Goal: Book appointment/travel/reservation

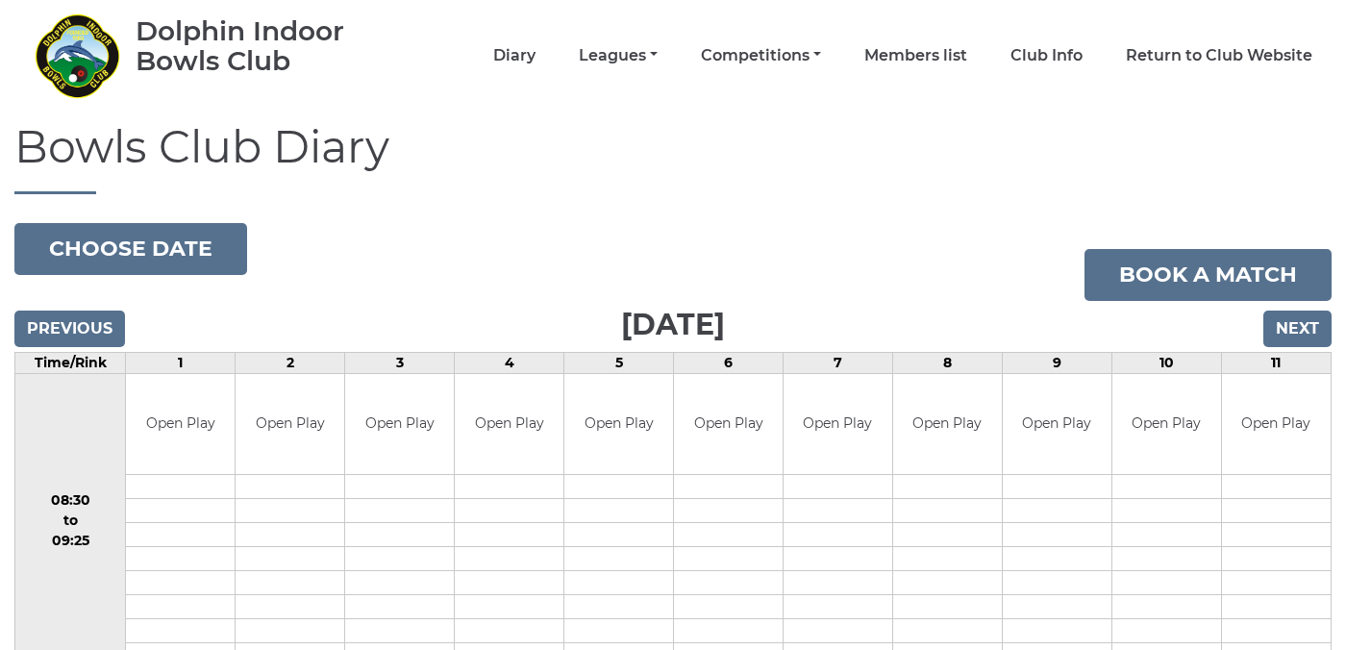
scroll to position [65, 0]
click at [1280, 322] on input "Next" at bounding box center [1297, 329] width 68 height 37
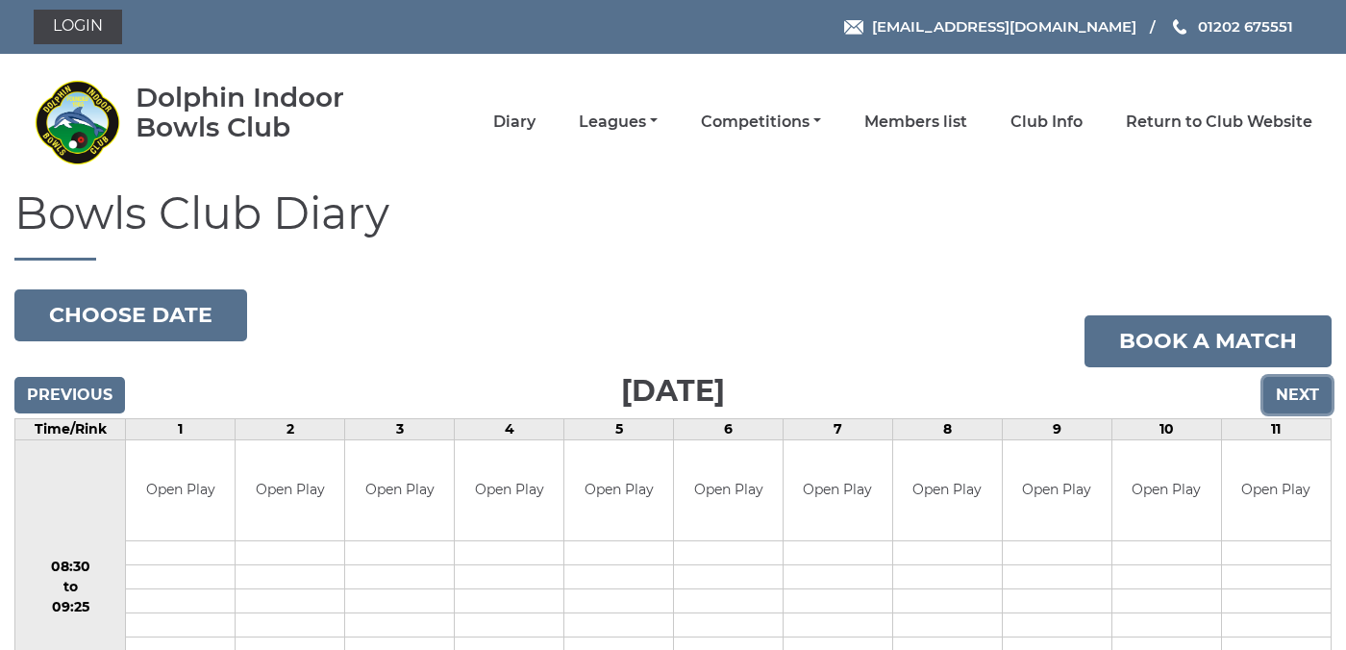
click at [1286, 385] on input "Next" at bounding box center [1297, 395] width 68 height 37
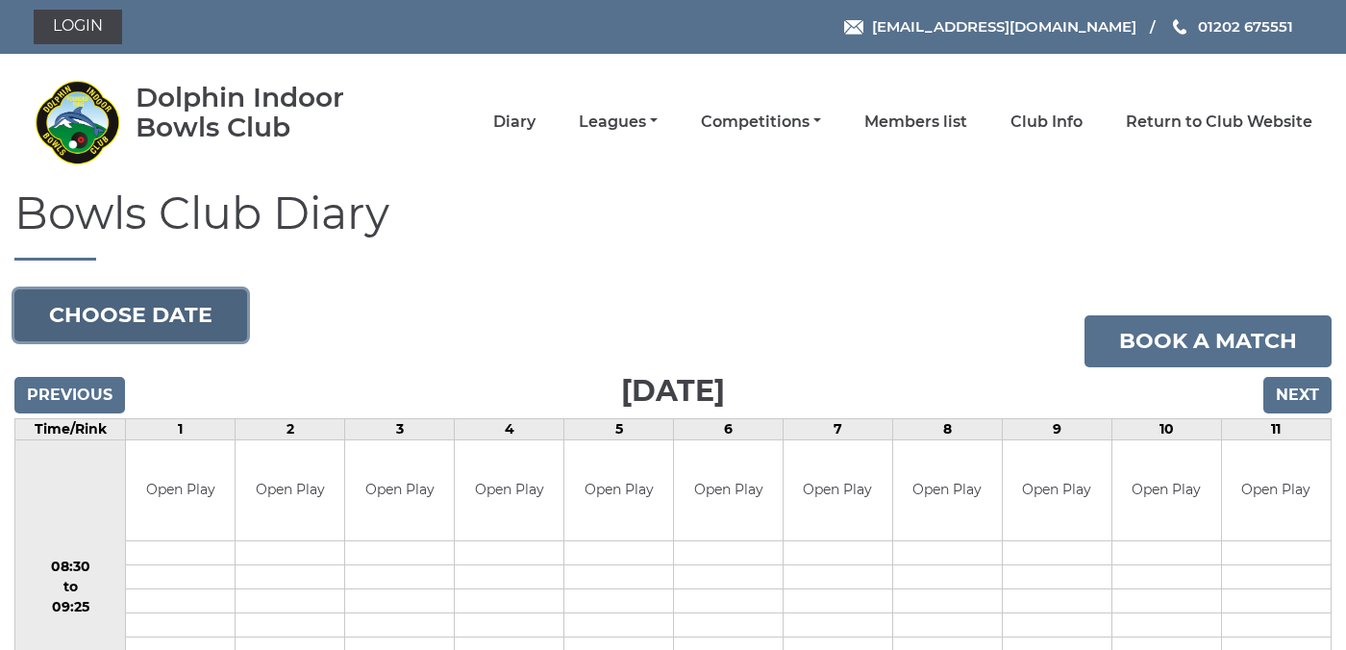
click at [156, 324] on button "Choose date" at bounding box center [130, 315] width 233 height 52
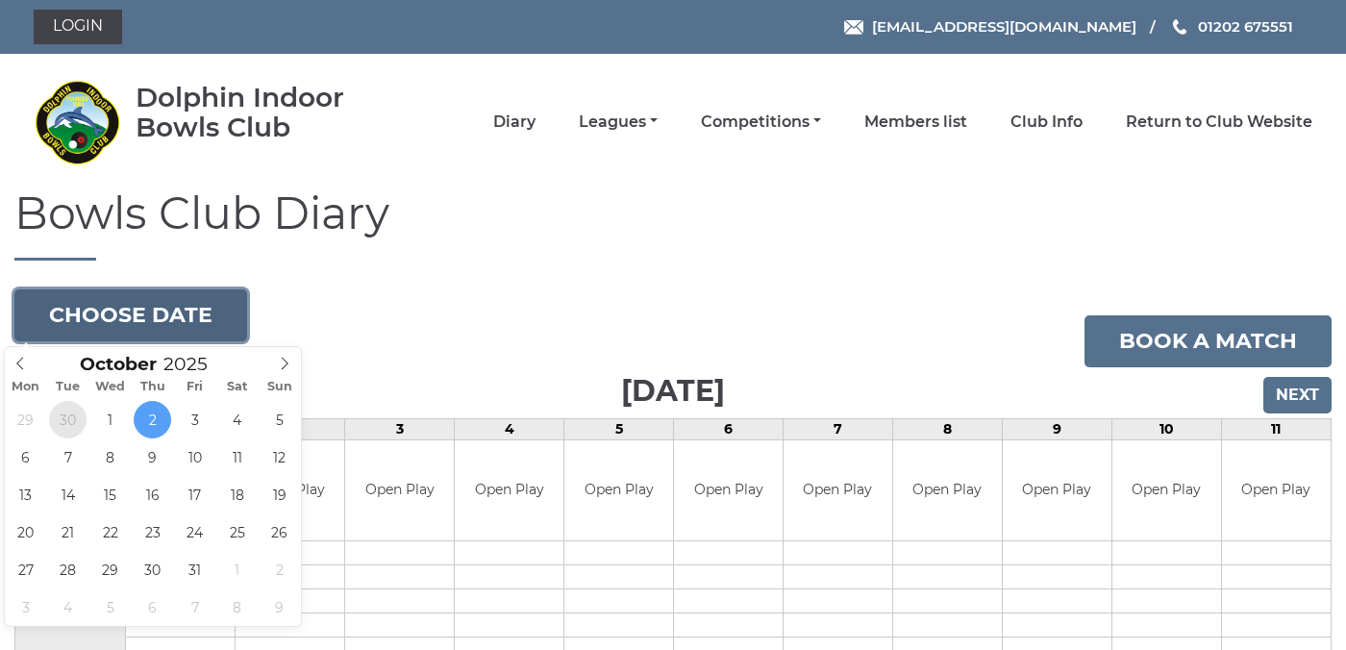
type input "[DATE]"
click at [172, 310] on button "Choose date" at bounding box center [130, 315] width 233 height 52
type input "[DATE]"
